Goal: Task Accomplishment & Management: Use online tool/utility

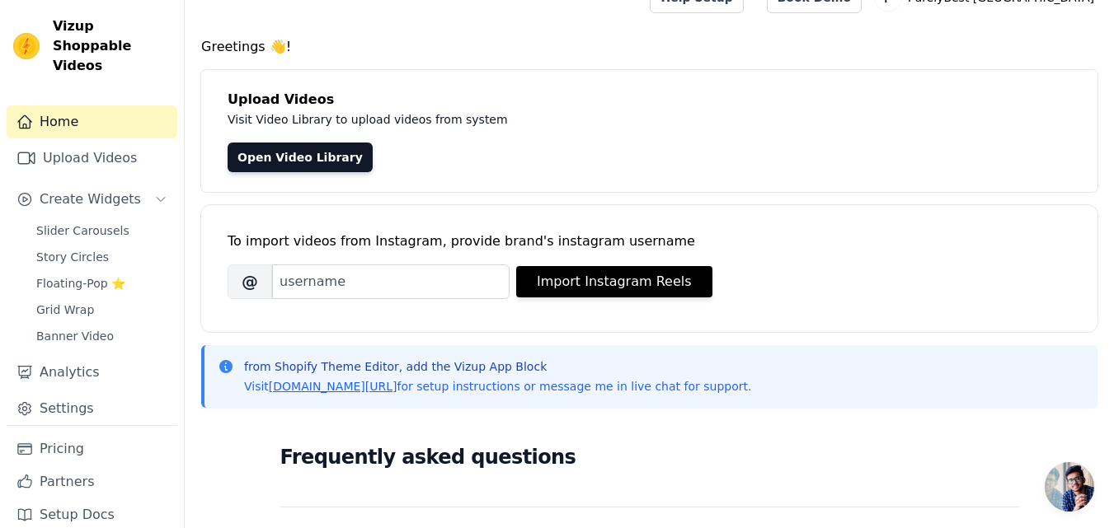
scroll to position [32, 0]
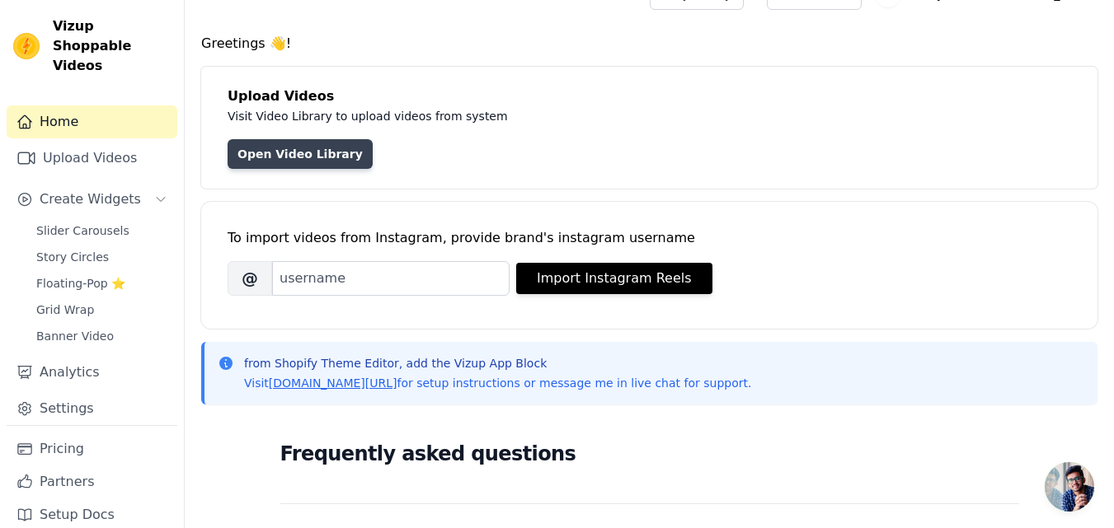
click at [315, 148] on link "Open Video Library" at bounding box center [299, 154] width 145 height 30
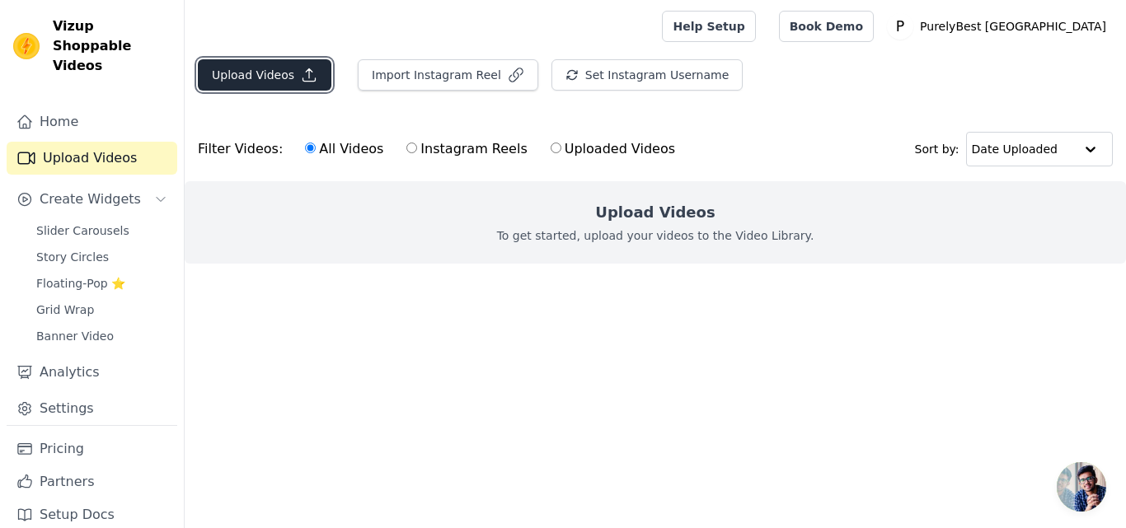
click at [279, 83] on button "Upload Videos" at bounding box center [265, 74] width 134 height 31
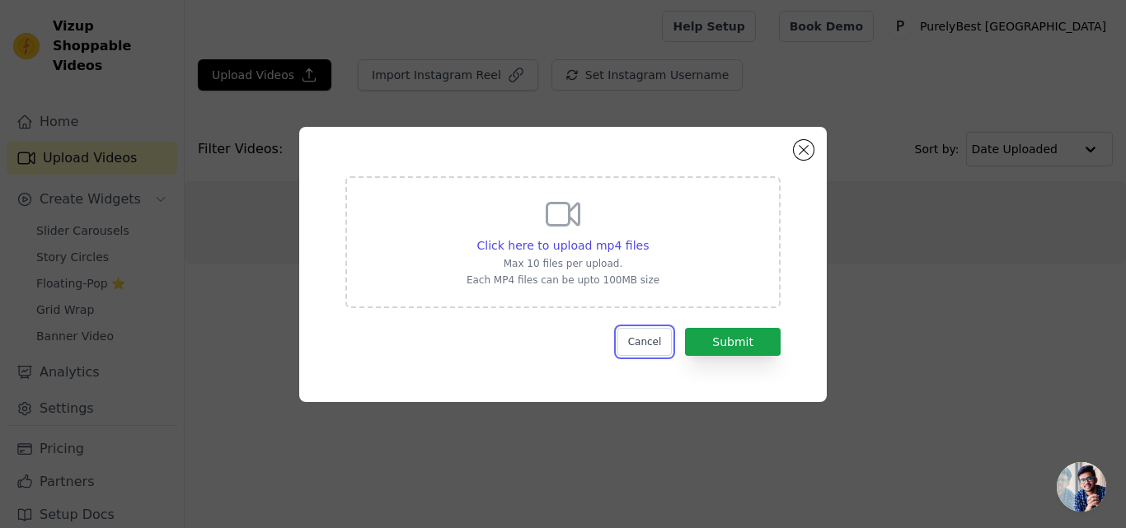
click at [645, 348] on button "Cancel" at bounding box center [644, 342] width 55 height 28
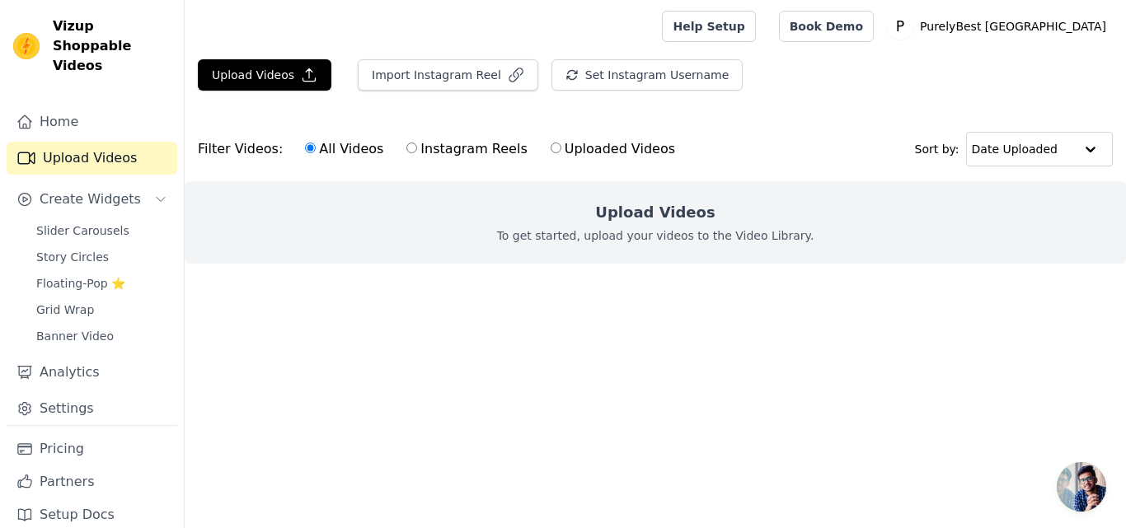
click at [551, 148] on input "Uploaded Videos" at bounding box center [556, 148] width 11 height 11
radio input "true"
click at [367, 143] on label "All Videos" at bounding box center [344, 148] width 80 height 21
click at [316, 143] on input "All Videos" at bounding box center [310, 148] width 11 height 11
radio input "true"
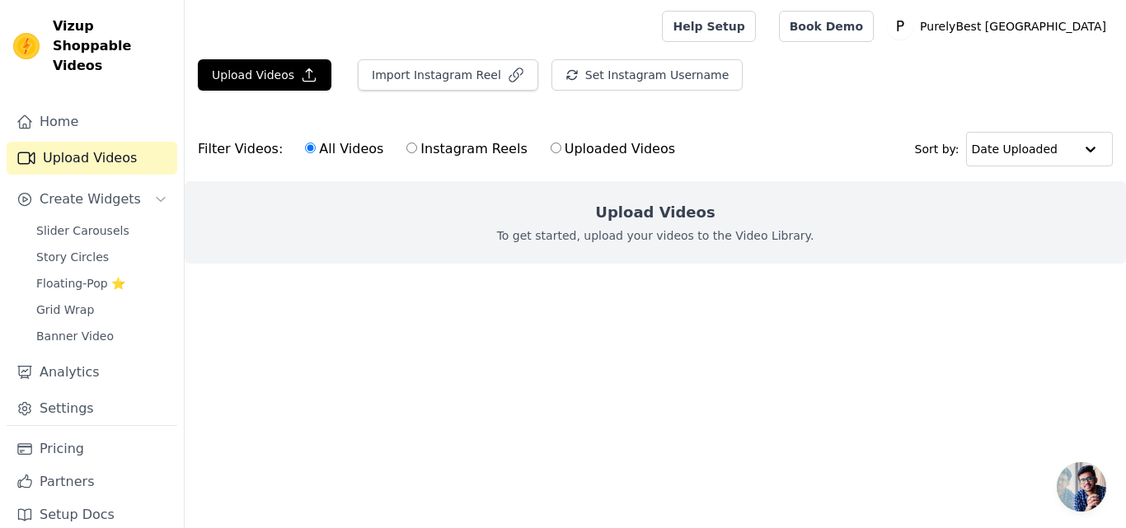
click at [452, 142] on label "Instagram Reels" at bounding box center [467, 148] width 122 height 21
click at [417, 143] on input "Instagram Reels" at bounding box center [411, 148] width 11 height 11
radio input "true"
click at [343, 161] on div "All Videos Instagram Reels Uploaded Videos" at bounding box center [490, 149] width 388 height 38
click at [340, 153] on label "All Videos" at bounding box center [344, 148] width 80 height 21
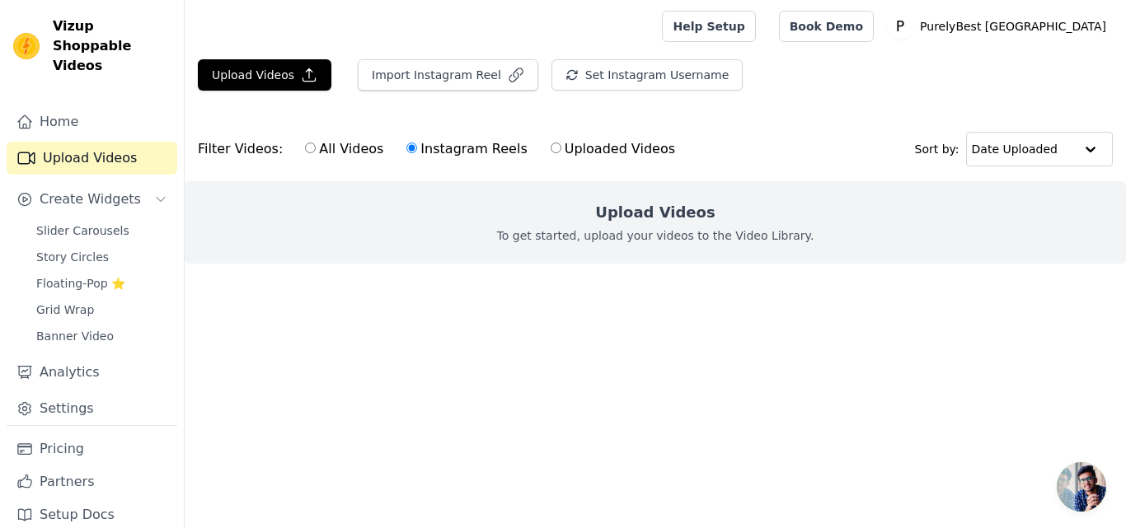
click at [316, 153] on input "All Videos" at bounding box center [310, 148] width 11 height 11
radio input "true"
click at [551, 150] on input "Uploaded Videos" at bounding box center [556, 148] width 11 height 11
radio input "true"
click at [468, 149] on label "Instagram Reels" at bounding box center [467, 148] width 122 height 21
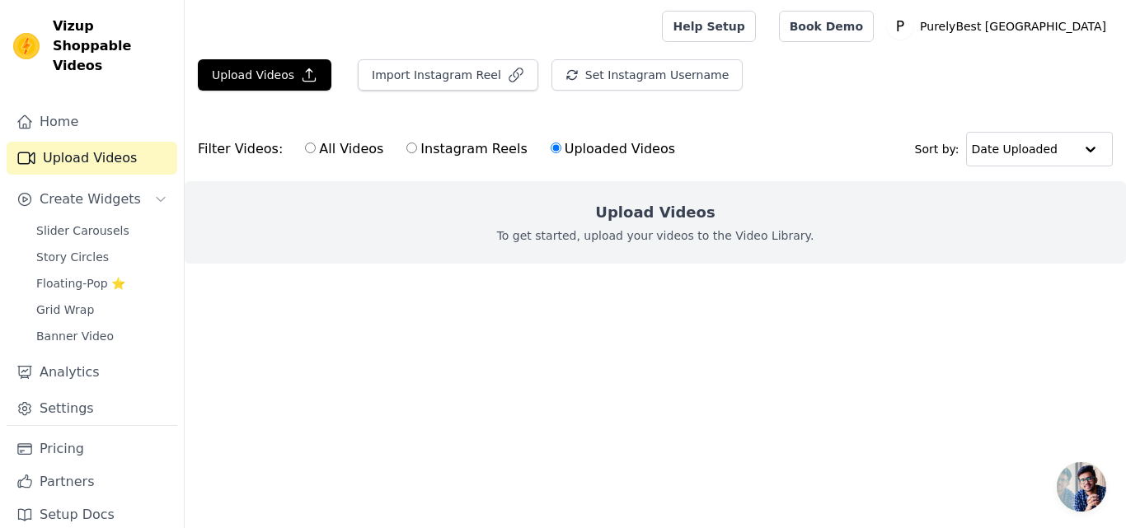
click at [417, 149] on input "Instagram Reels" at bounding box center [411, 148] width 11 height 11
radio input "true"
click at [345, 143] on label "All Videos" at bounding box center [344, 148] width 80 height 21
click at [316, 143] on input "All Videos" at bounding box center [310, 148] width 11 height 11
radio input "true"
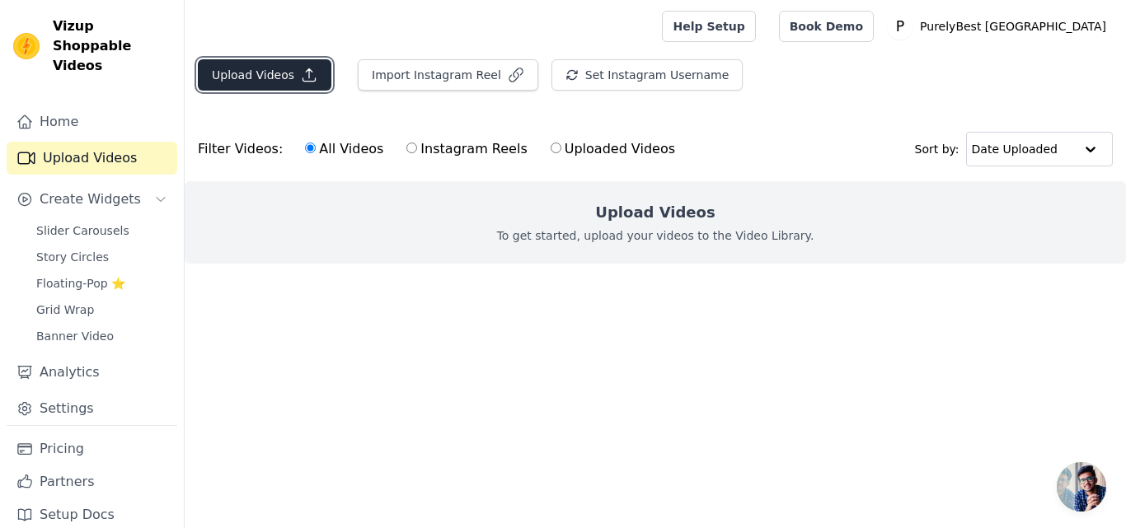
click at [323, 73] on button "Upload Videos" at bounding box center [265, 74] width 134 height 31
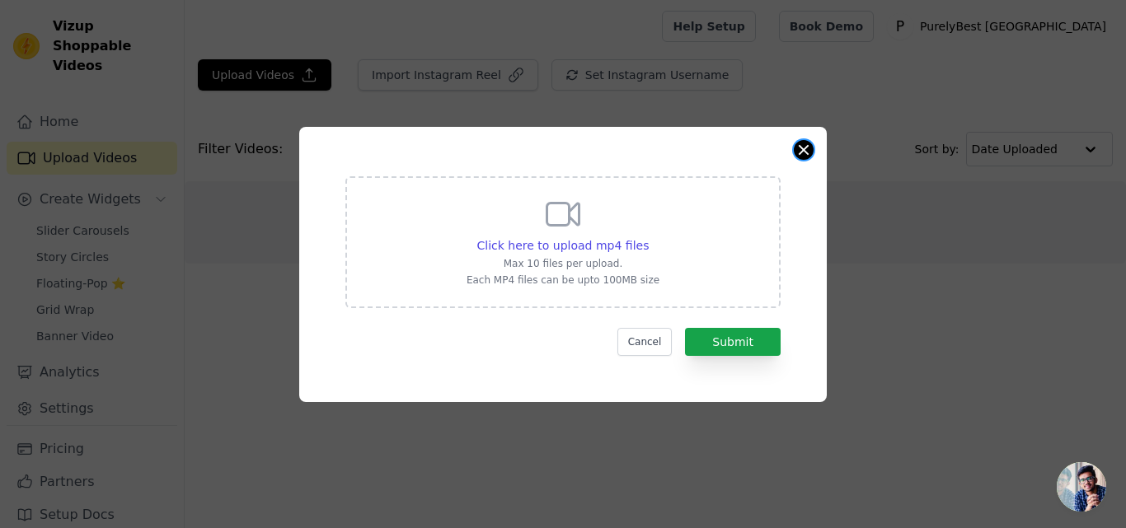
click at [804, 151] on button "Close modal" at bounding box center [804, 150] width 20 height 20
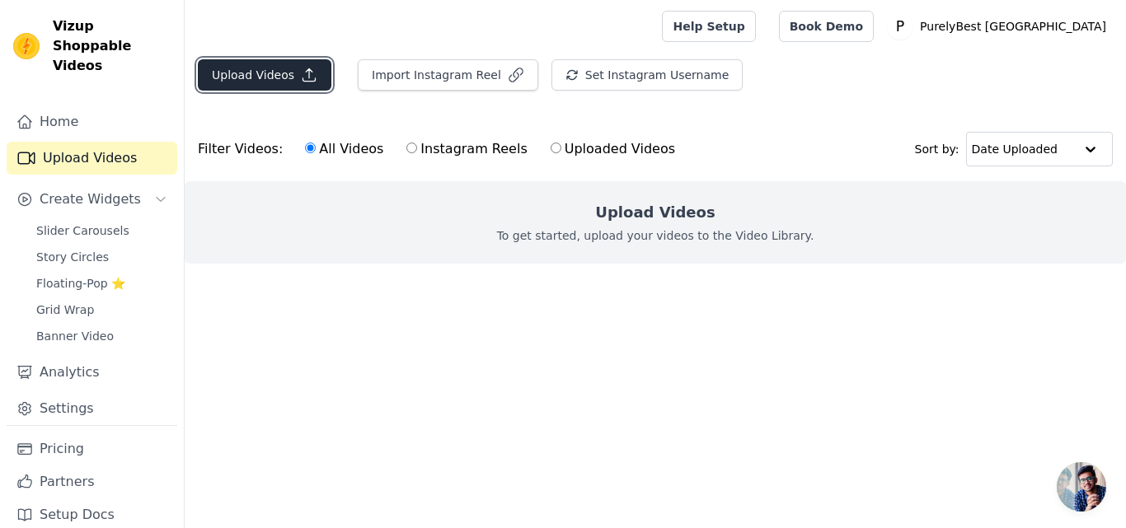
click at [293, 89] on button "Upload Videos" at bounding box center [265, 74] width 134 height 31
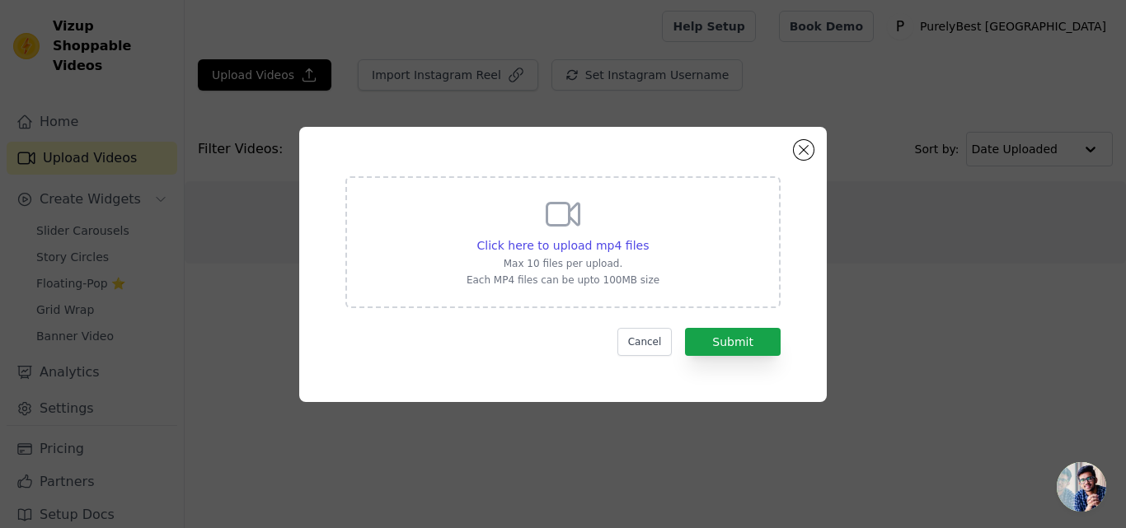
click at [632, 255] on div "Click here to upload mp4 files Max 10 files per upload. Each MP4 files can be u…" at bounding box center [563, 241] width 193 height 92
click at [648, 237] on input "Click here to upload mp4 files Max 10 files per upload. Each MP4 files can be u…" at bounding box center [648, 237] width 1 height 1
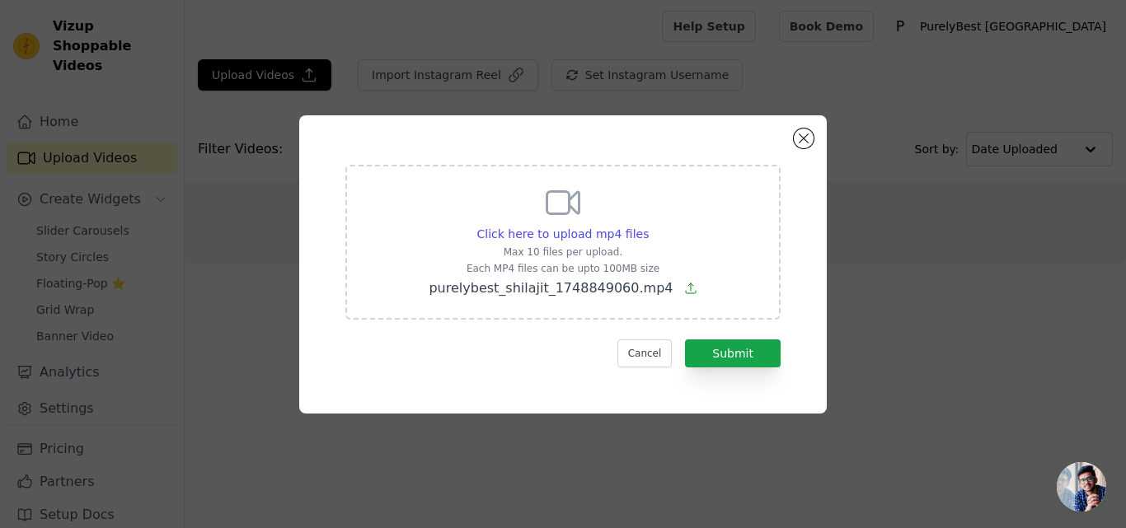
click at [678, 279] on p "purelybest_shilajit_1748849060.mp4" at bounding box center [563, 289] width 268 height 20
click at [649, 226] on input "Click here to upload mp4 files Max 10 files per upload. Each MP4 files can be u…" at bounding box center [648, 225] width 1 height 1
type input "C:\fakepath\purelybest_shilajit_1748954800.mp4"
click at [760, 352] on button "Submit" at bounding box center [733, 354] width 96 height 28
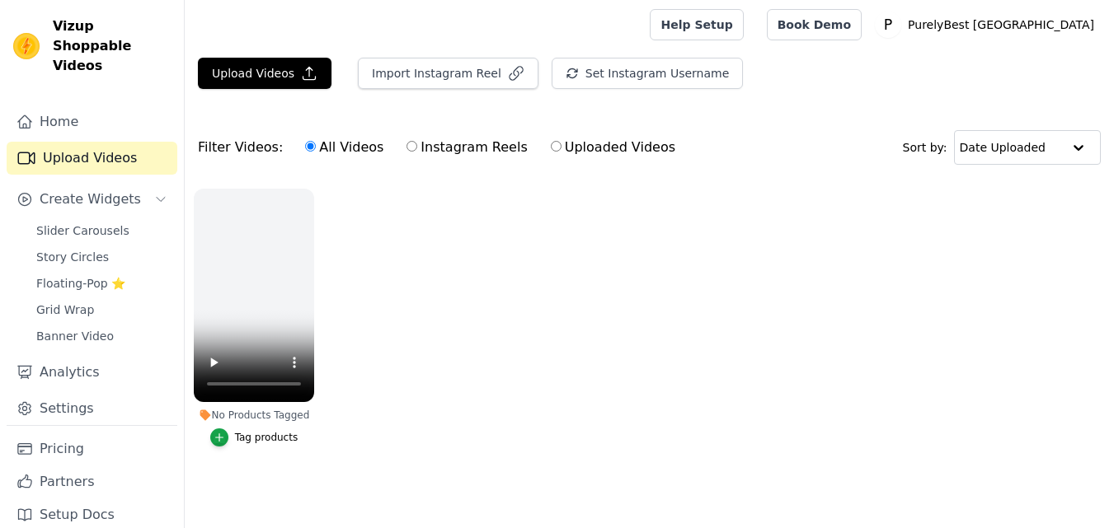
scroll to position [10, 0]
click at [289, 72] on button "Upload Videos" at bounding box center [265, 73] width 134 height 31
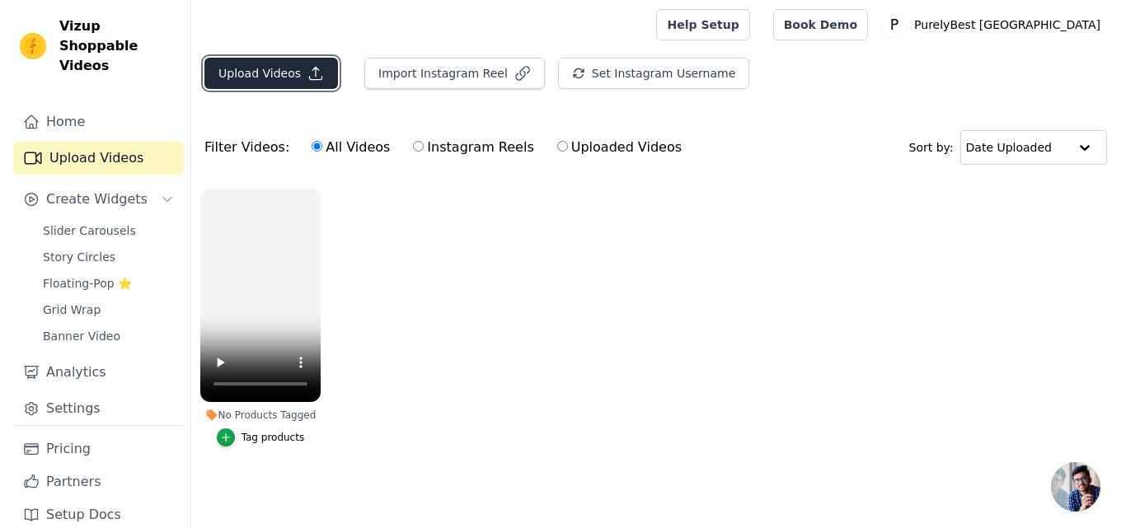
scroll to position [0, 0]
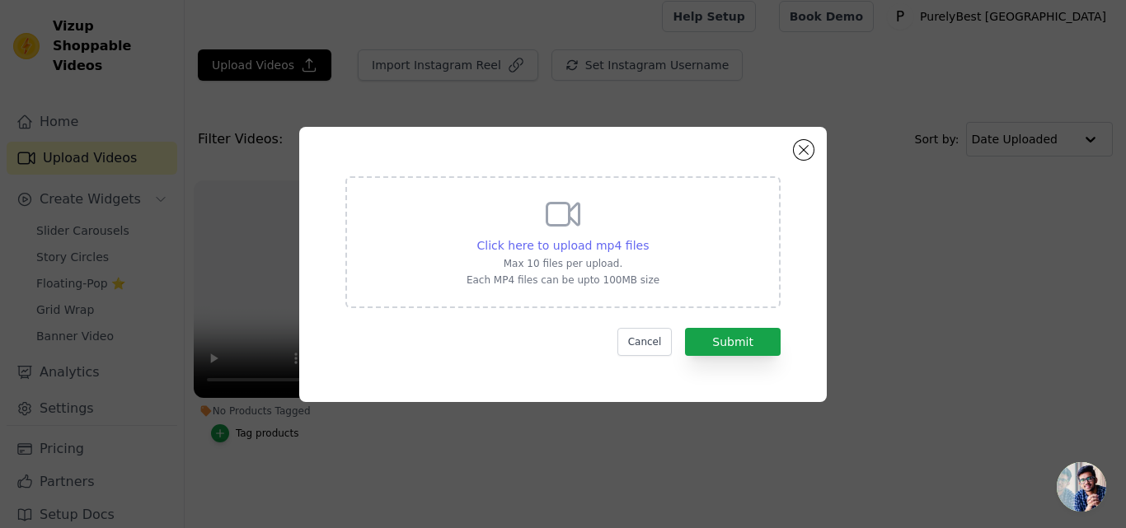
click at [616, 243] on span "Click here to upload mp4 files" at bounding box center [563, 245] width 172 height 13
click at [648, 237] on input "Click here to upload mp4 files Max 10 files per upload. Each MP4 files can be u…" at bounding box center [648, 237] width 1 height 1
type input "C:\fakepath\purelybest_shilajit_1748954800.mp4"
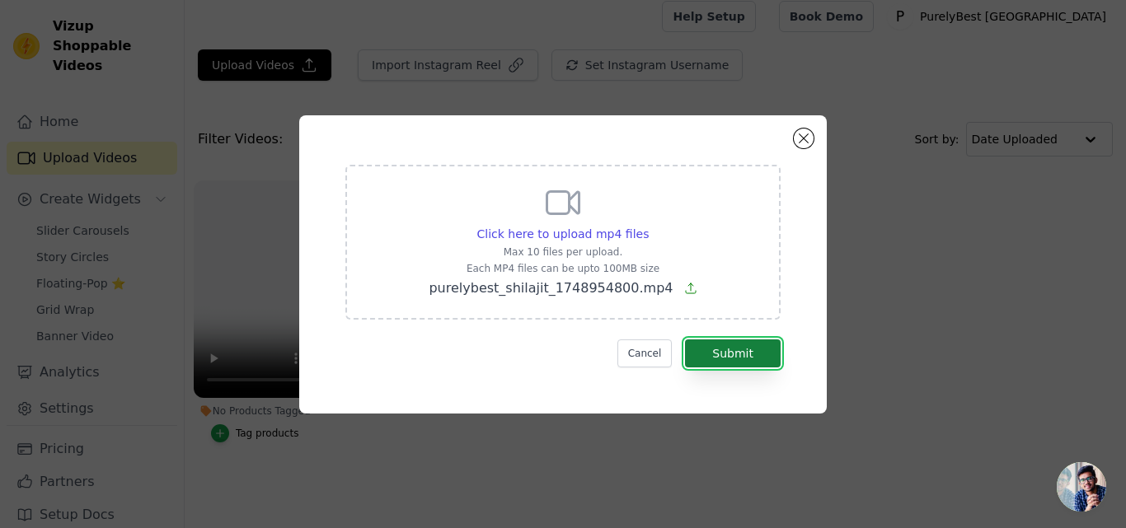
click at [753, 362] on button "Submit" at bounding box center [733, 354] width 96 height 28
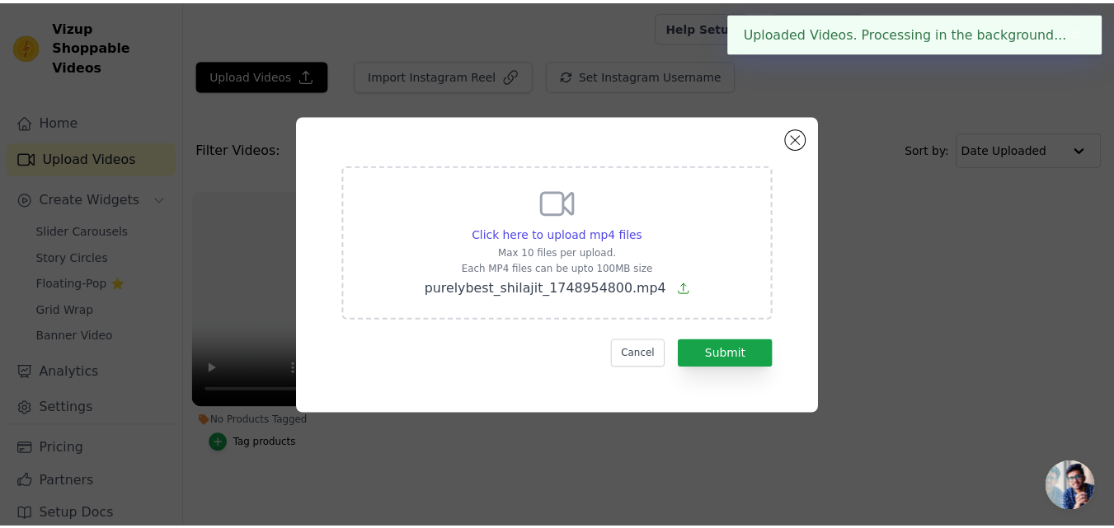
scroll to position [10, 0]
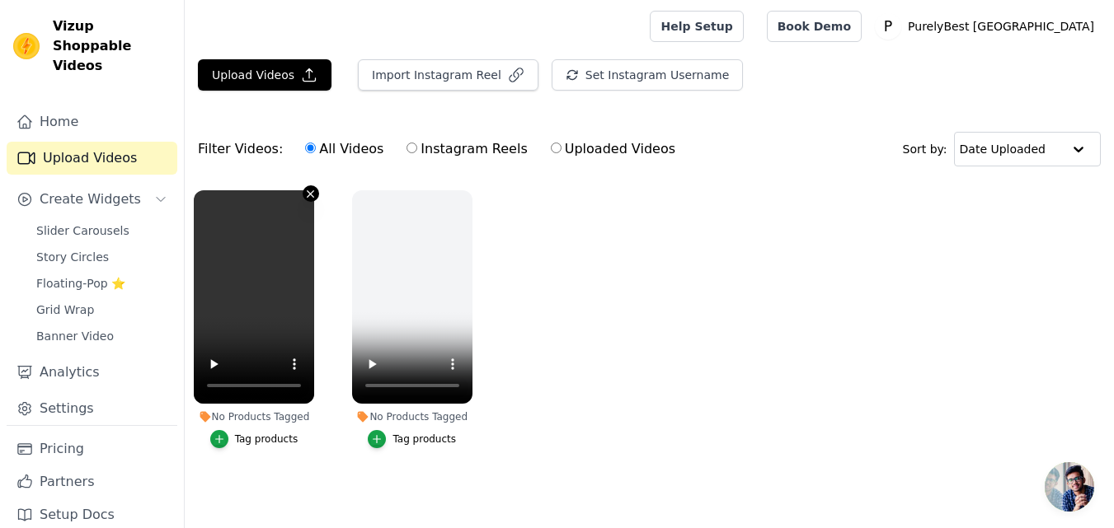
click at [308, 193] on icon "button" at bounding box center [310, 194] width 12 height 12
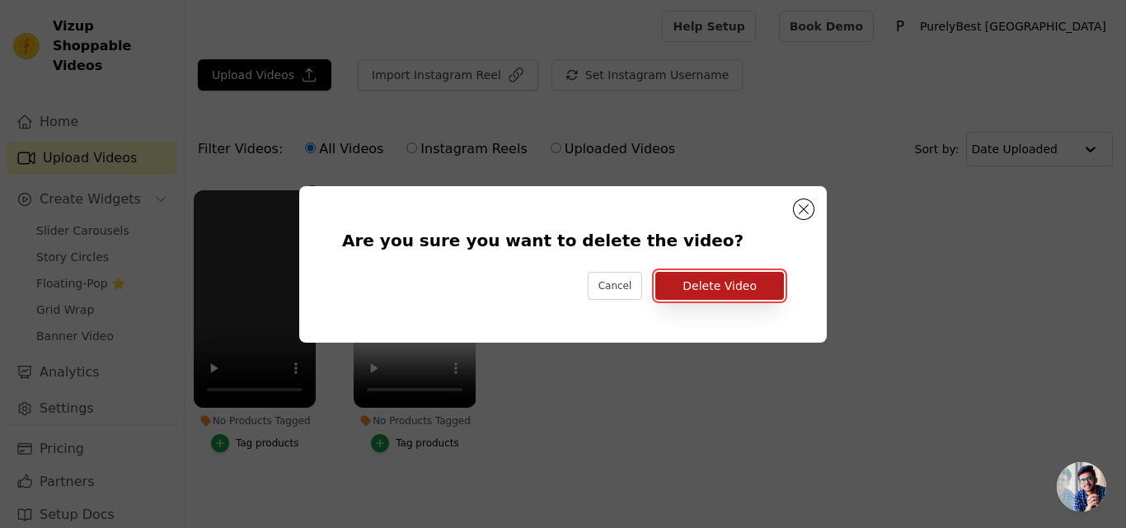
click at [692, 291] on button "Delete Video" at bounding box center [719, 286] width 129 height 28
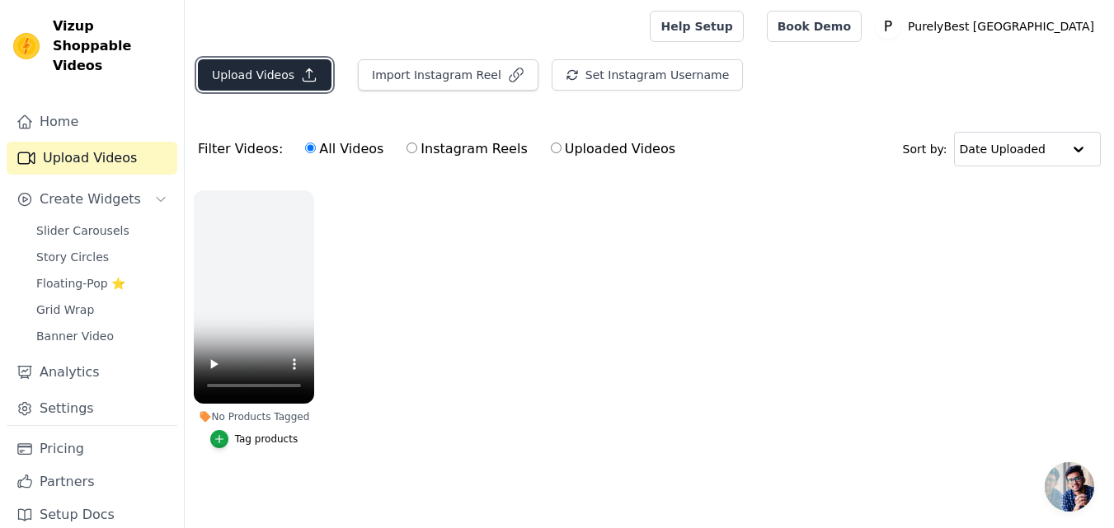
click at [299, 61] on button "Upload Videos" at bounding box center [265, 74] width 134 height 31
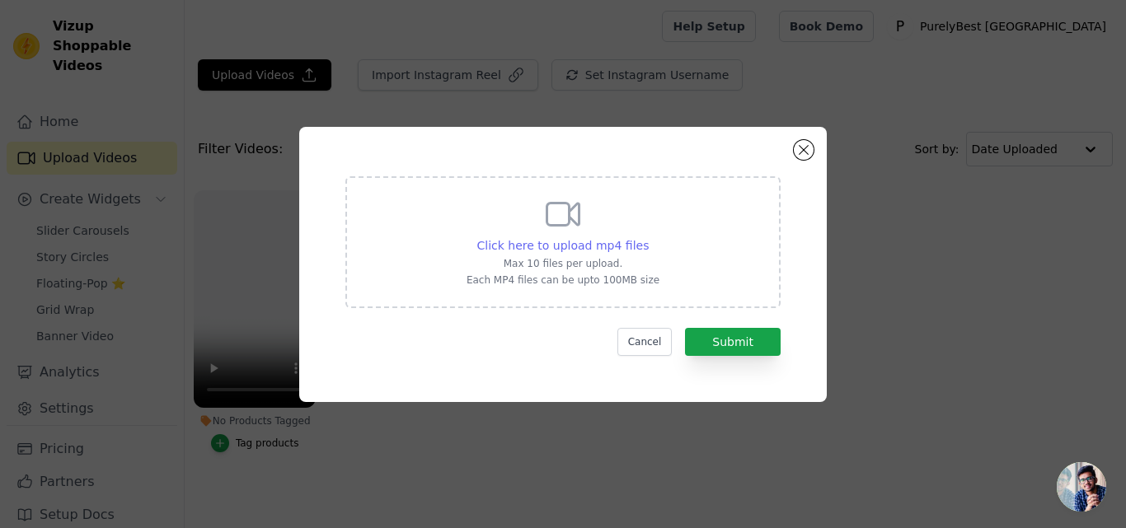
click at [589, 248] on span "Click here to upload mp4 files" at bounding box center [563, 245] width 172 height 13
click at [648, 237] on input "Click here to upload mp4 files Max 10 files per upload. Each MP4 files can be u…" at bounding box center [648, 237] width 1 height 1
type input "C:\fakepath\purelybest_shilajit_1748849060.mp4"
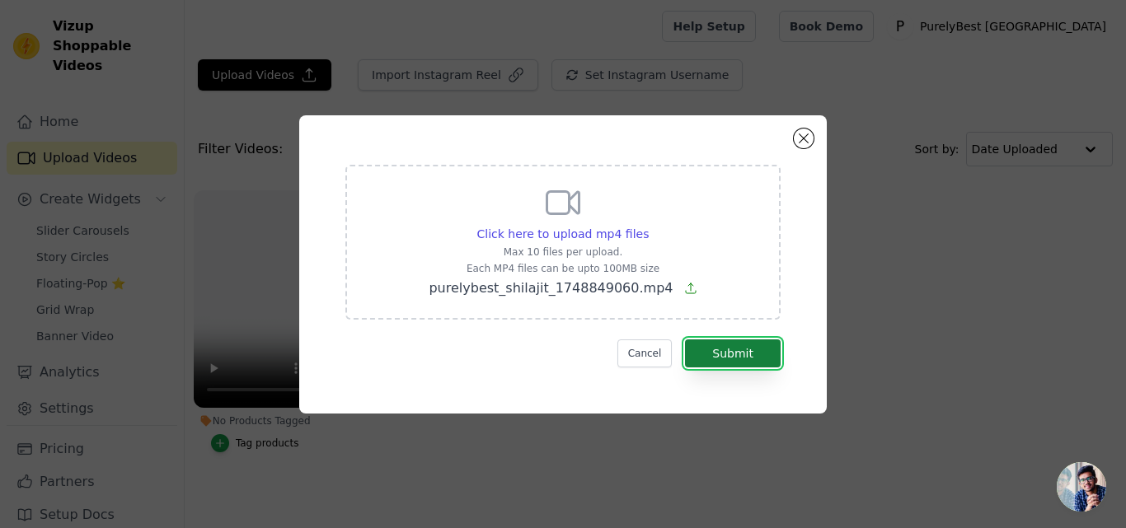
click at [746, 362] on button "Submit" at bounding box center [733, 354] width 96 height 28
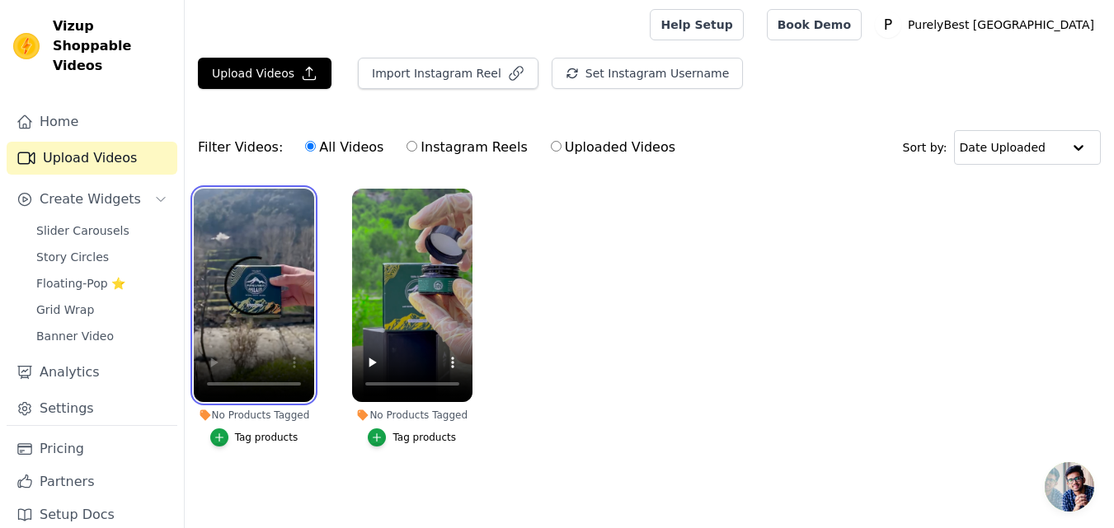
scroll to position [10, 0]
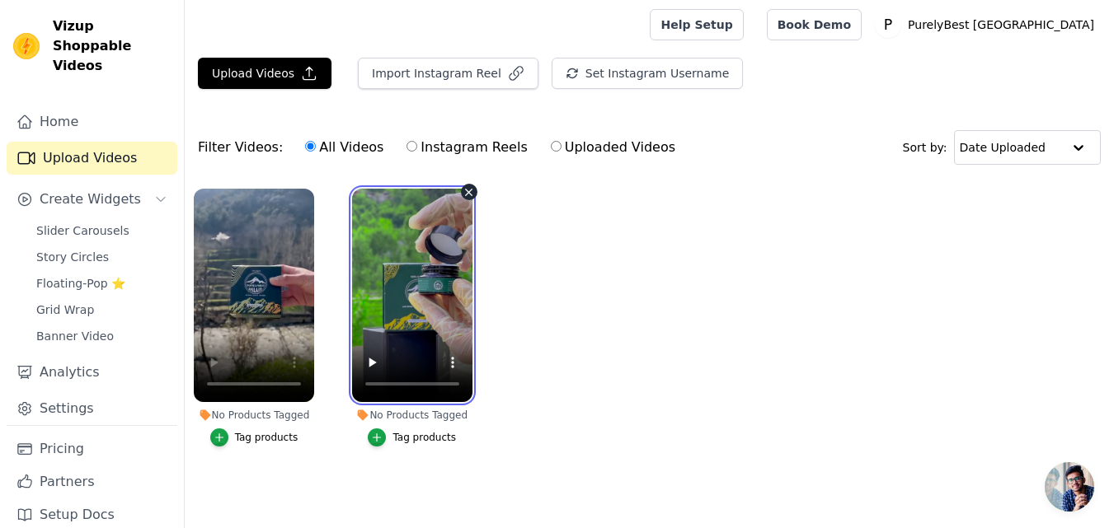
click at [417, 236] on video at bounding box center [412, 295] width 120 height 213
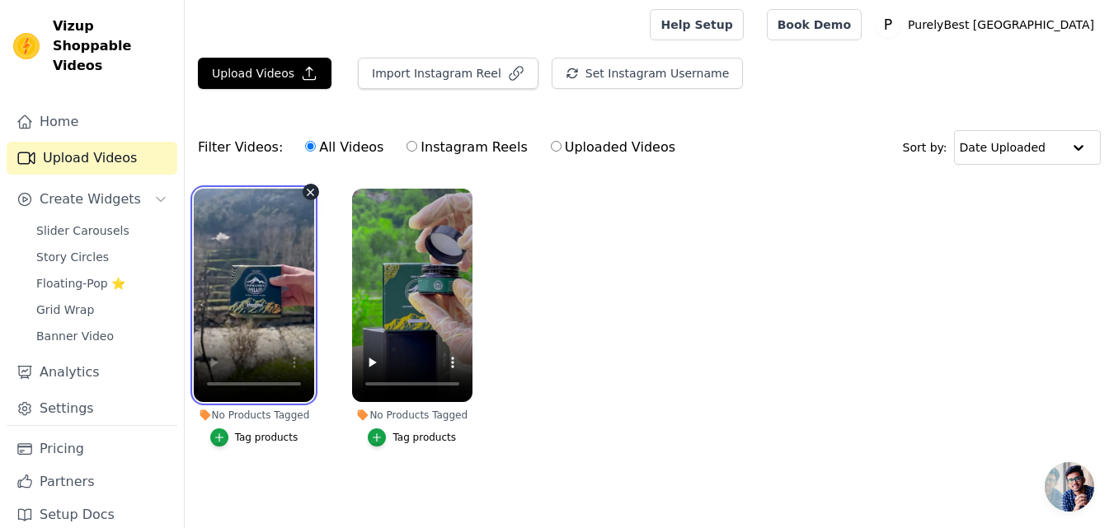
click at [258, 232] on video at bounding box center [254, 295] width 120 height 213
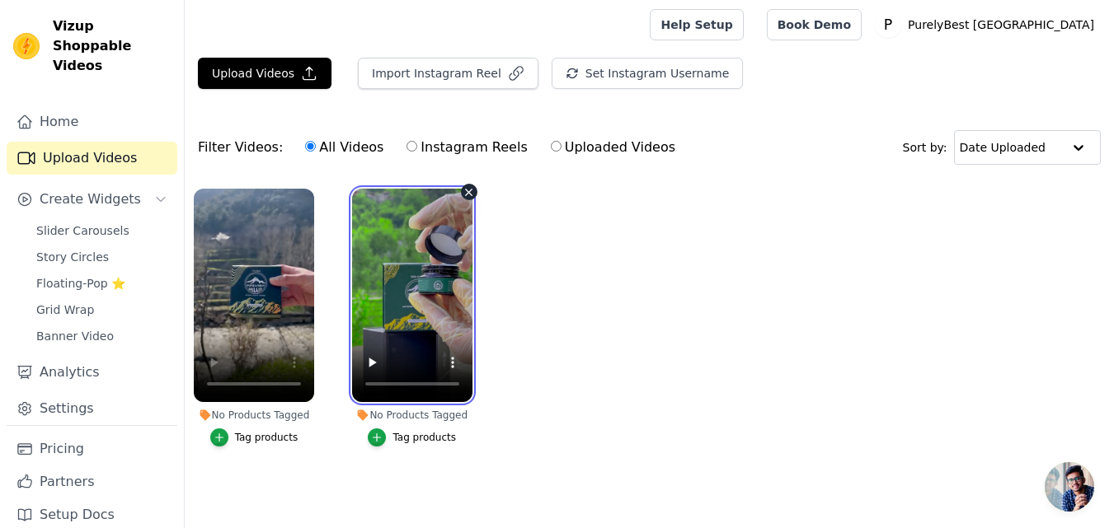
click at [453, 316] on video at bounding box center [412, 295] width 120 height 213
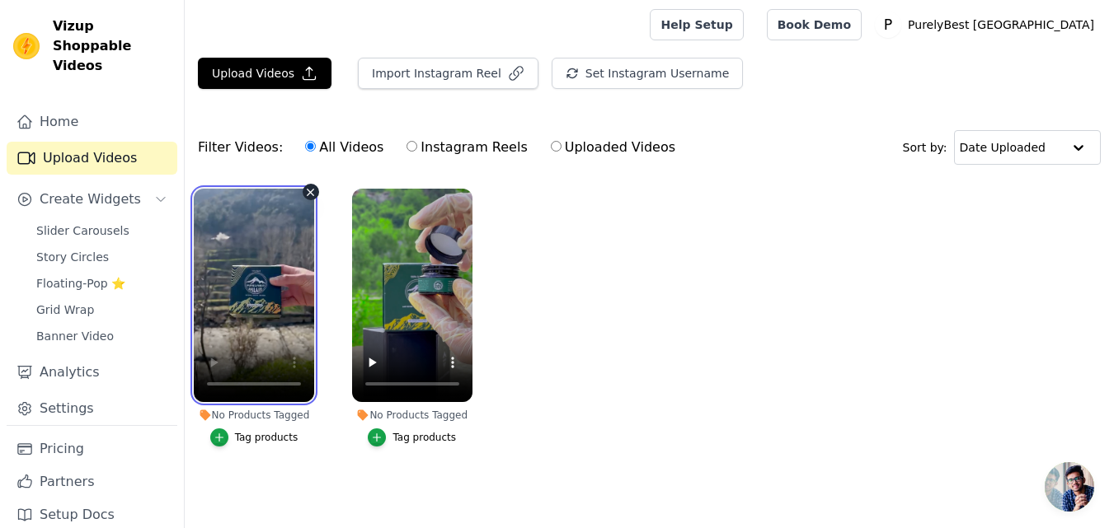
click at [266, 274] on video at bounding box center [254, 295] width 120 height 213
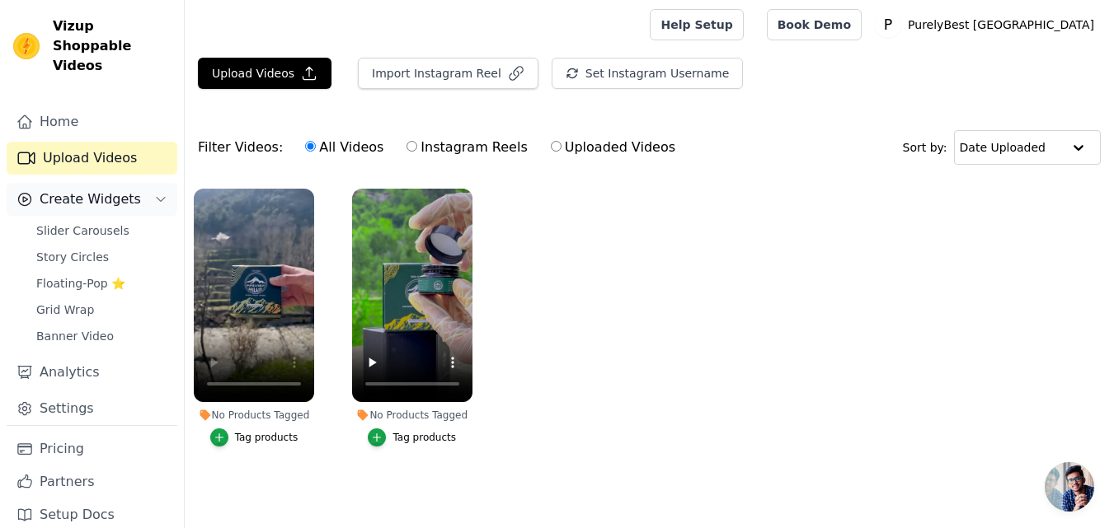
click at [96, 190] on span "Create Widgets" at bounding box center [90, 200] width 101 height 20
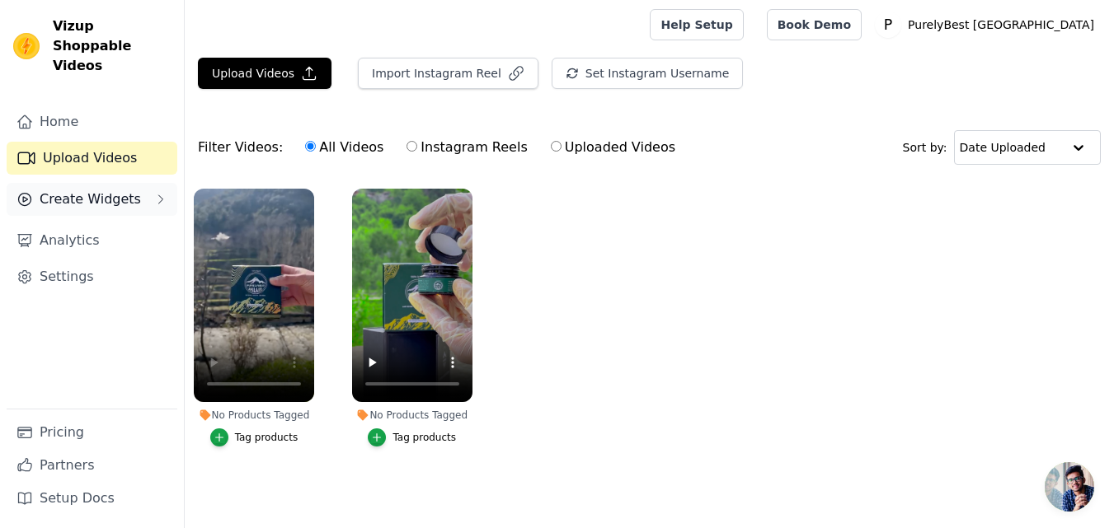
click at [98, 190] on span "Create Widgets" at bounding box center [90, 200] width 101 height 20
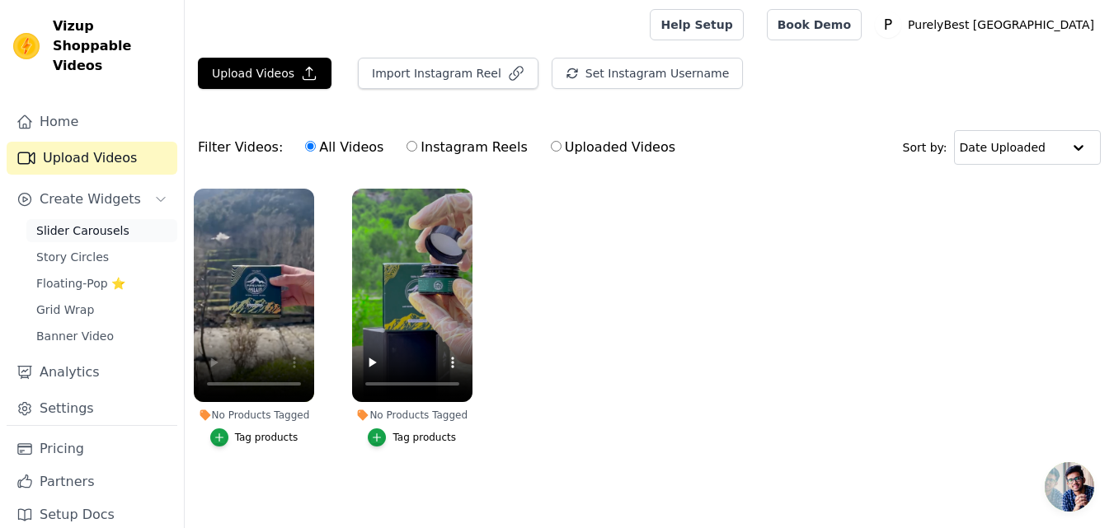
click at [91, 223] on span "Slider Carousels" at bounding box center [82, 231] width 93 height 16
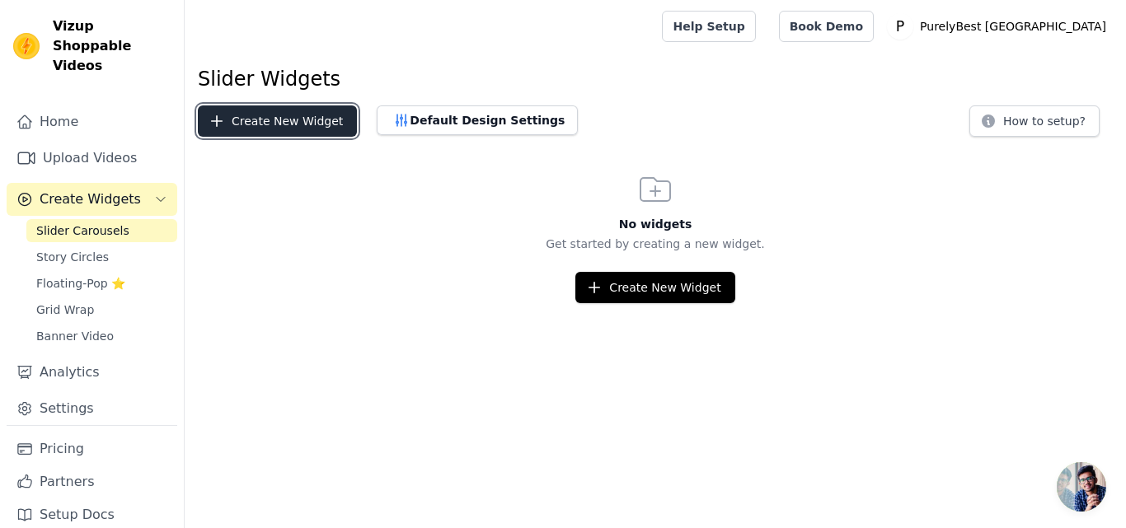
click at [316, 129] on button "Create New Widget" at bounding box center [277, 121] width 159 height 31
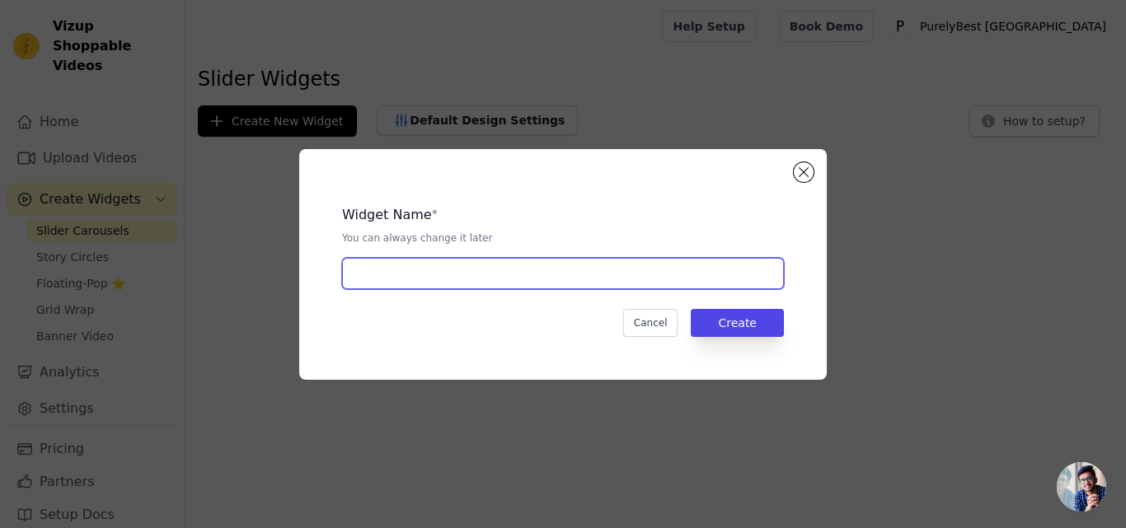
click at [523, 273] on input "text" at bounding box center [563, 273] width 442 height 31
type input "1"
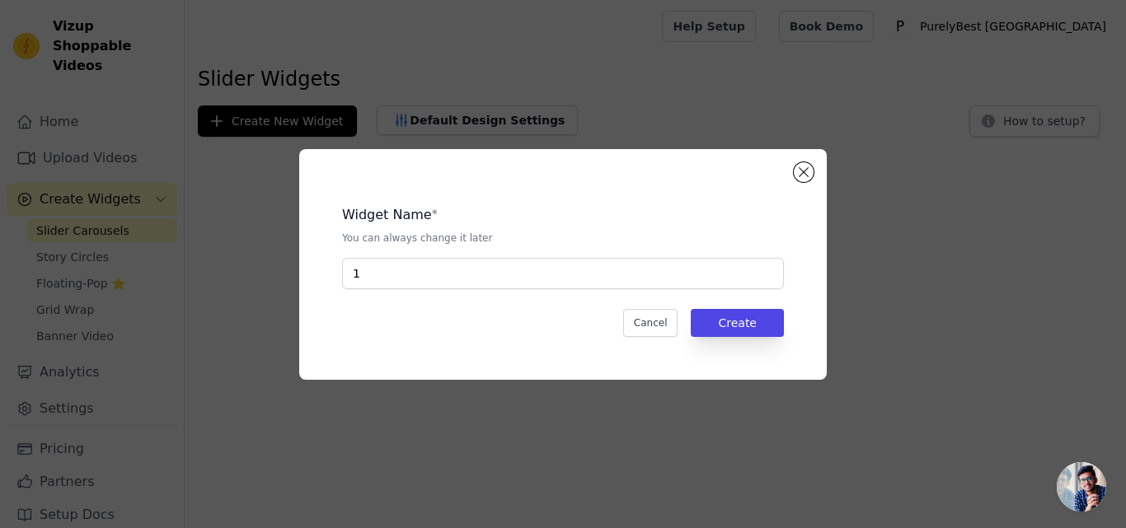
click at [551, 307] on div "Widget Name * You can always change it later 1 Cancel Create" at bounding box center [563, 265] width 475 height 178
click at [745, 321] on button "Create" at bounding box center [737, 323] width 93 height 28
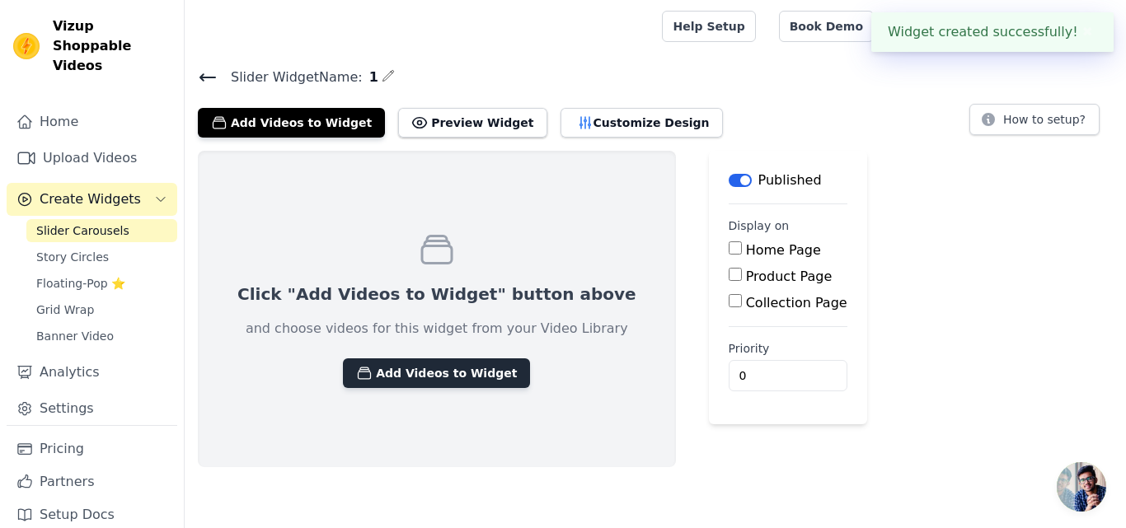
click at [427, 385] on button "Add Videos to Widget" at bounding box center [436, 374] width 187 height 30
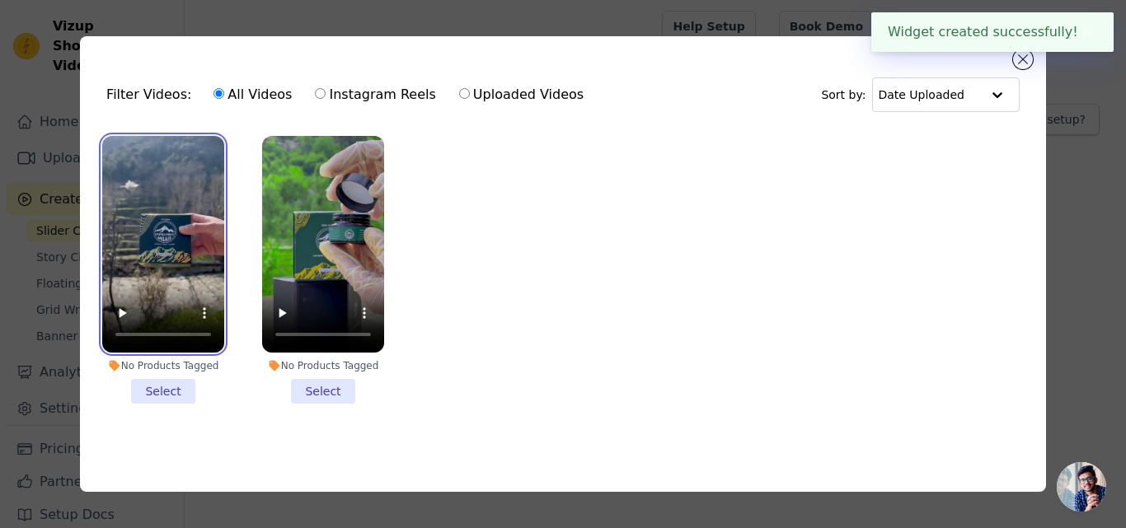
click at [202, 170] on video at bounding box center [163, 244] width 122 height 217
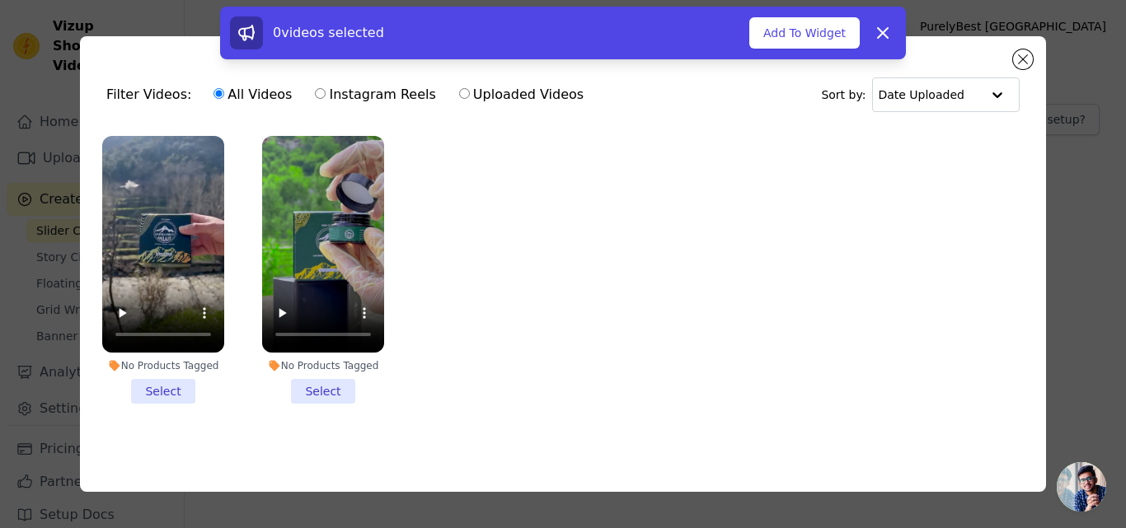
click at [321, 376] on li "No Products Tagged Select" at bounding box center [323, 270] width 122 height 268
click at [0, 0] on input "No Products Tagged Select" at bounding box center [0, 0] width 0 height 0
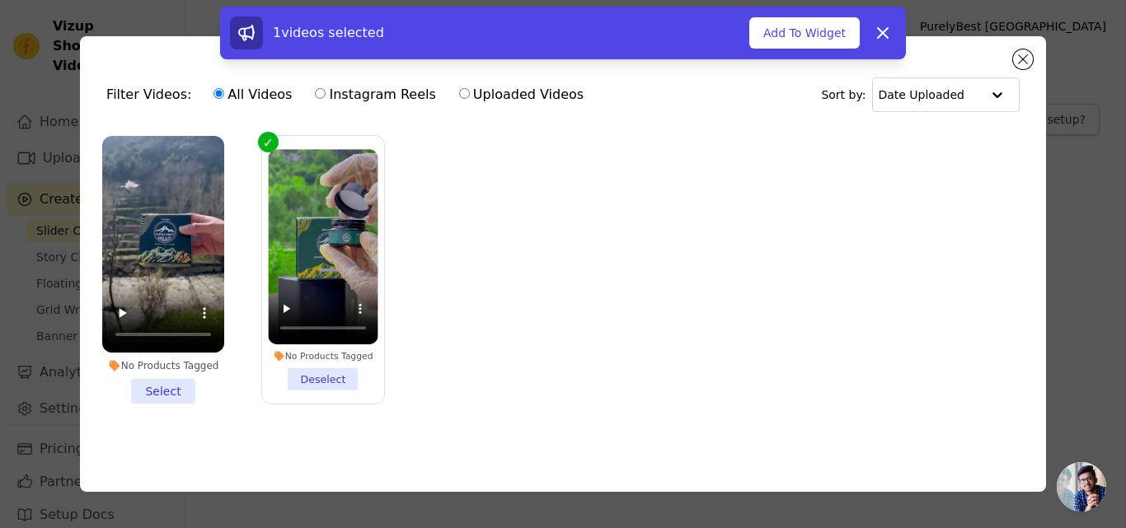
click at [190, 380] on li "No Products Tagged Select" at bounding box center [163, 270] width 122 height 268
click at [0, 0] on input "No Products Tagged Select" at bounding box center [0, 0] width 0 height 0
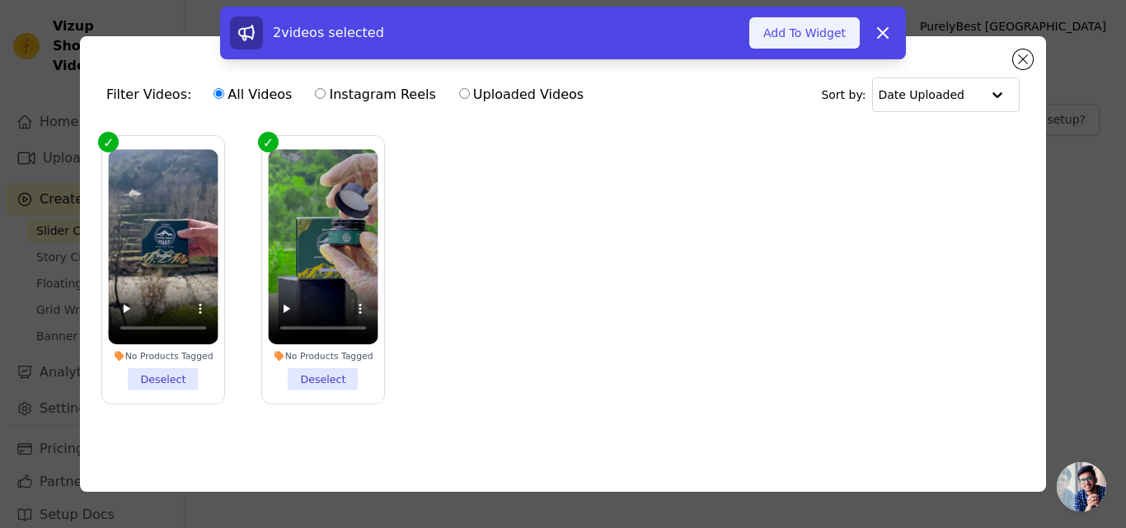
click at [828, 41] on button "Add To Widget" at bounding box center [804, 32] width 110 height 31
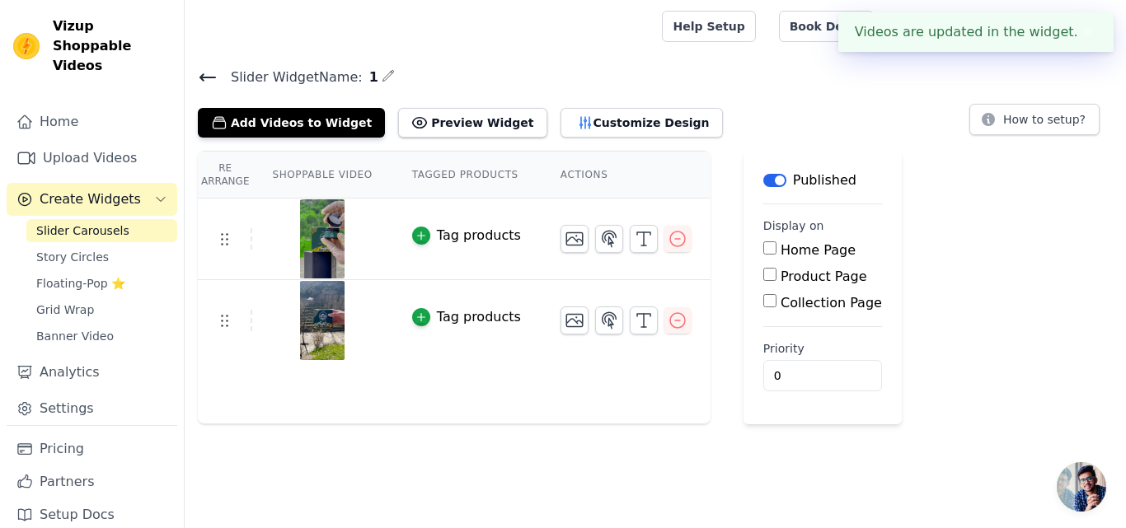
click at [781, 274] on label "Product Page" at bounding box center [824, 277] width 87 height 16
click at [772, 274] on input "Product Page" at bounding box center [769, 274] width 13 height 13
checkbox input "true"
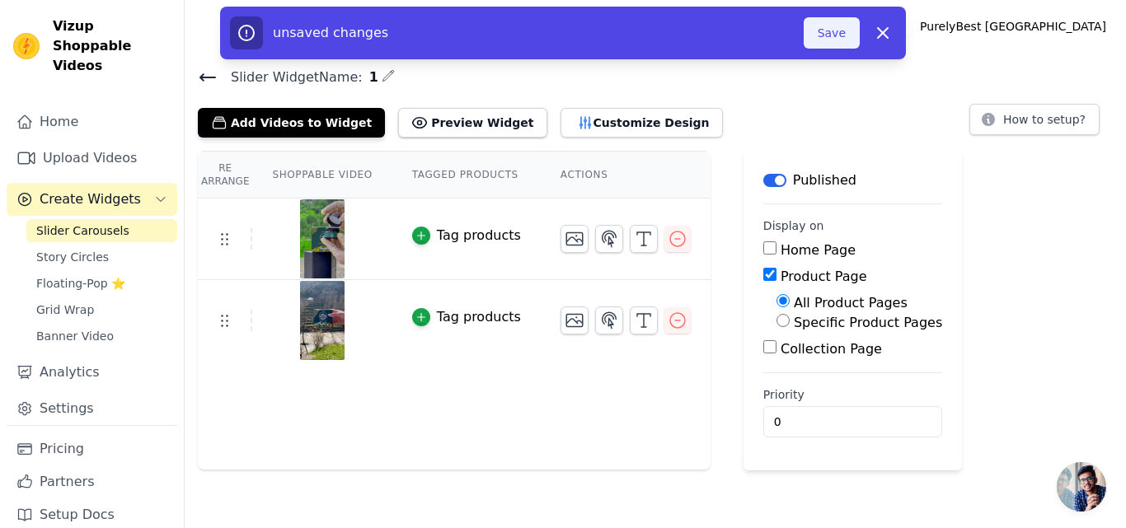
click at [824, 46] on button "Save" at bounding box center [832, 32] width 56 height 31
click at [830, 32] on button "Save" at bounding box center [832, 32] width 56 height 31
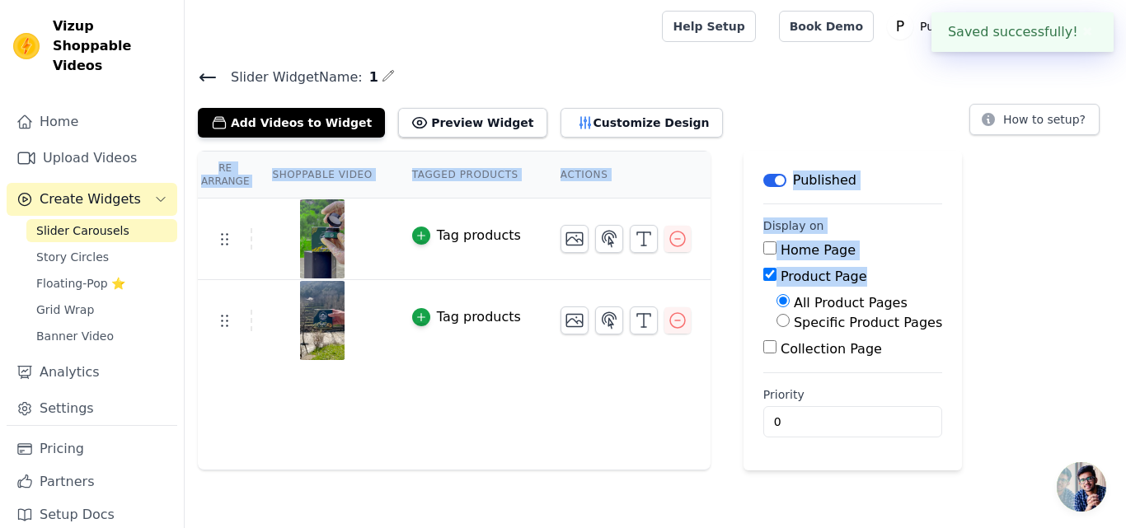
drag, startPoint x: 764, startPoint y: 278, endPoint x: 699, endPoint y: 331, distance: 84.3
click at [699, 331] on div "Re Arrange Shoppable Video Tagged Products Actions Tag products Tag products Sa…" at bounding box center [655, 311] width 941 height 320
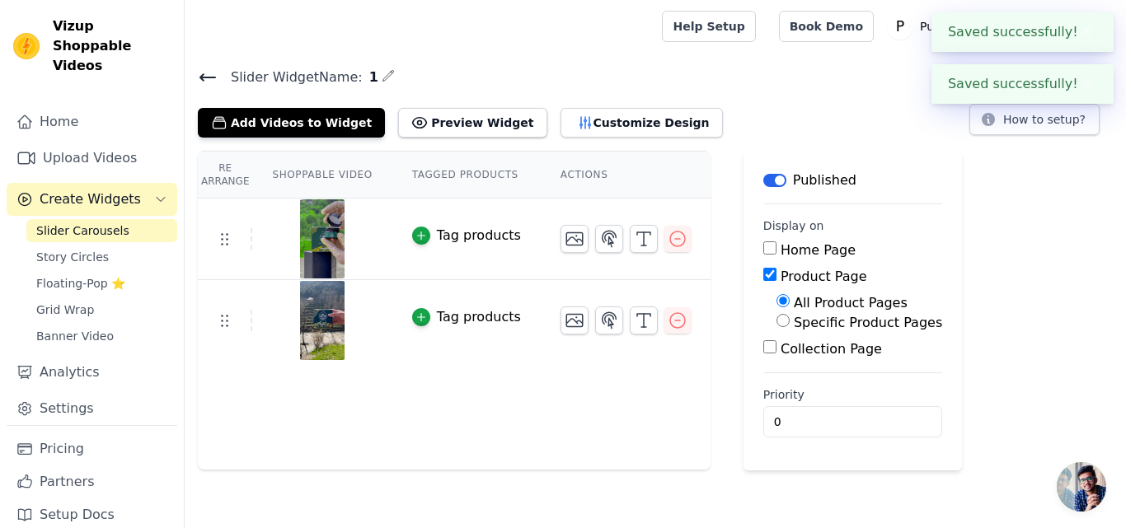
click at [699, 331] on div "Re Arrange Shoppable Video Tagged Products Actions Tag products Tag products Sa…" at bounding box center [655, 311] width 941 height 320
